Goal: Task Accomplishment & Management: Use online tool/utility

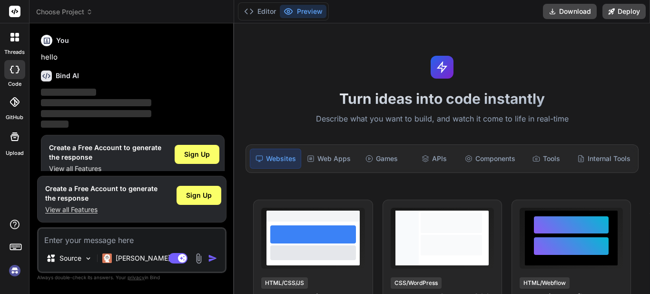
scroll to position [4, 0]
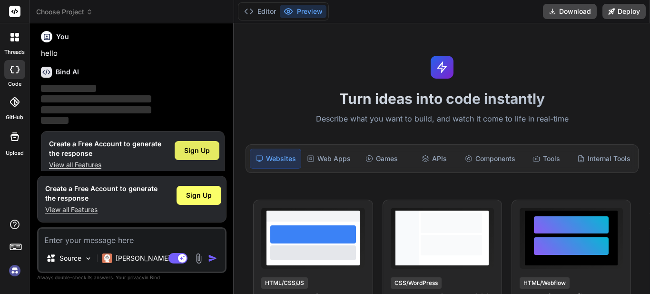
click at [205, 146] on span "Sign Up" at bounding box center [197, 151] width 26 height 10
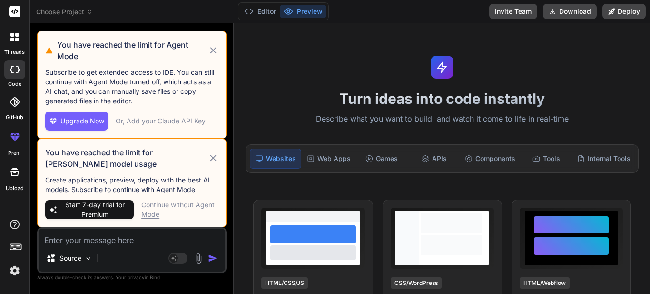
scroll to position [0, 0]
click at [213, 163] on icon at bounding box center [213, 157] width 11 height 11
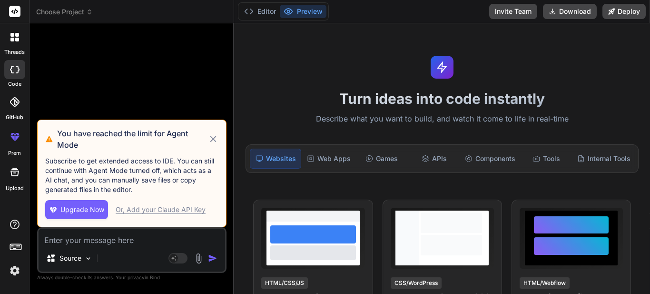
click at [212, 145] on icon at bounding box center [213, 138] width 11 height 11
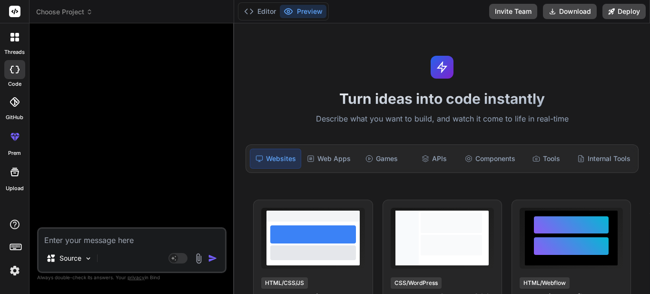
type textarea "x"
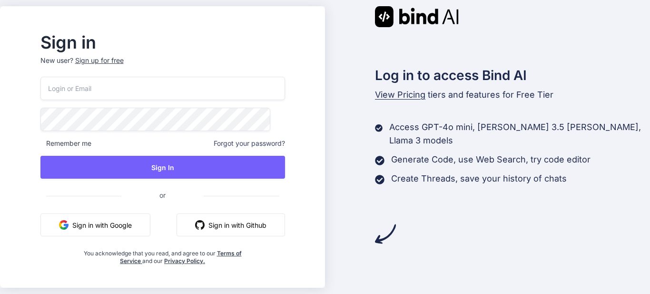
click at [202, 92] on input "email" at bounding box center [162, 88] width 245 height 23
type input "pnithinsanjay19@gmail.com"
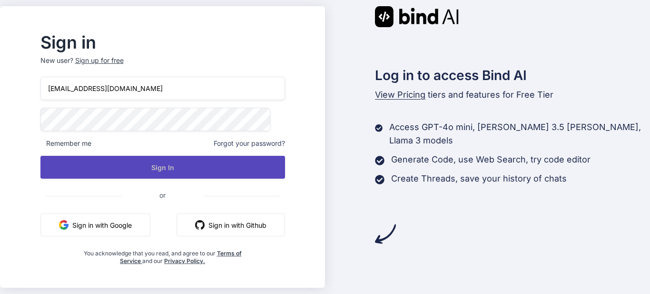
click at [196, 164] on button "Sign In" at bounding box center [162, 167] width 245 height 23
